Goal: Register for event/course

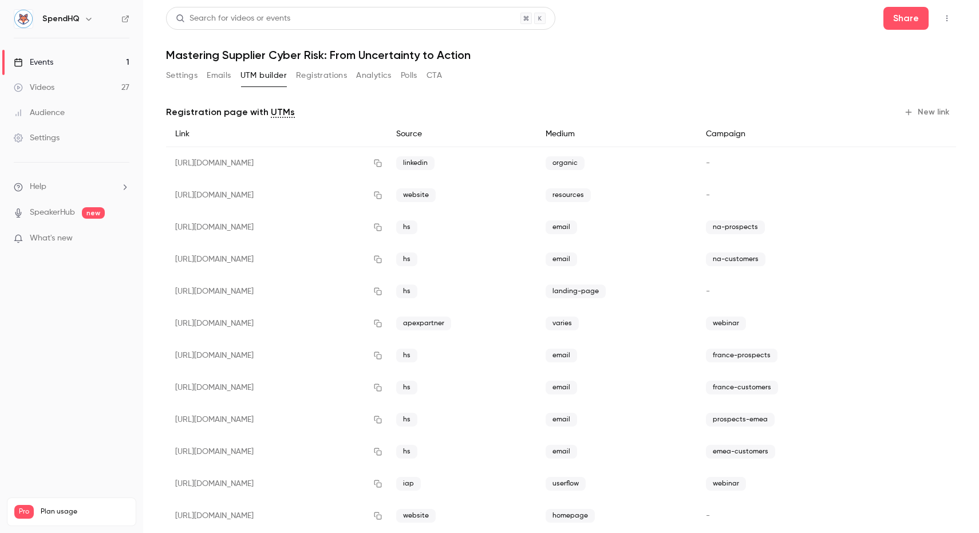
click at [42, 66] on div "Events" at bounding box center [33, 62] width 39 height 11
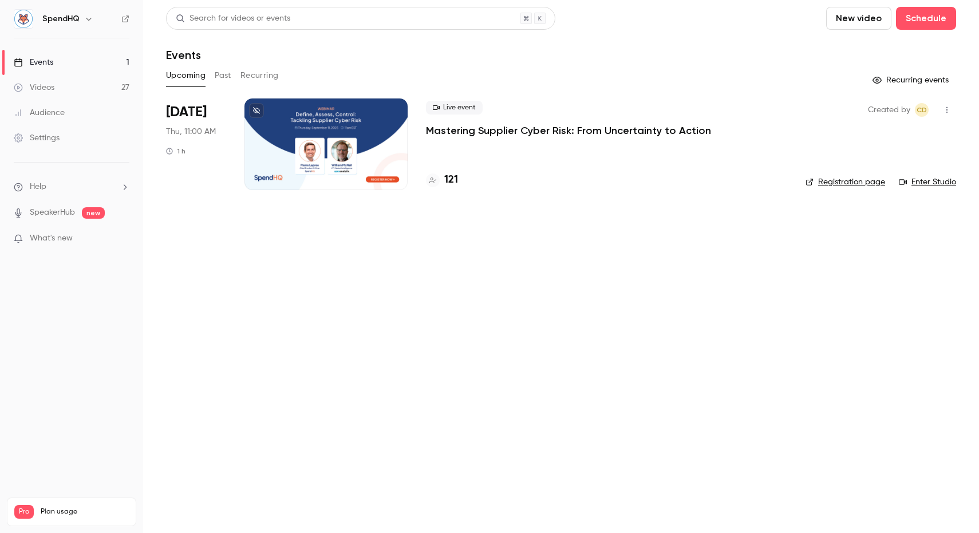
click at [561, 130] on p "Mastering Supplier Cyber Risk: From Uncertainty to Action" at bounding box center [568, 131] width 285 height 14
